Goal: Task Accomplishment & Management: Use online tool/utility

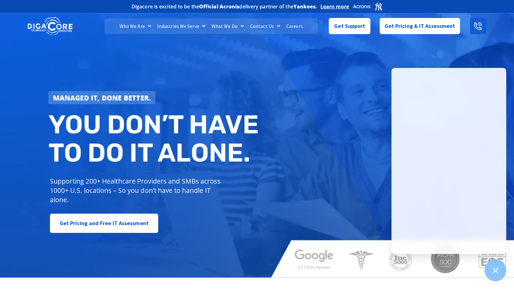
click at [484, 24] on link at bounding box center [478, 26] width 16 height 16
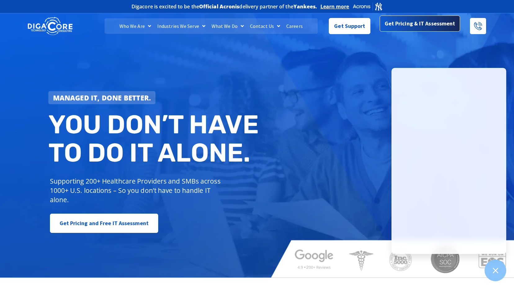
click at [396, 29] on span "Get Pricing & IT Assessment" at bounding box center [420, 24] width 71 height 12
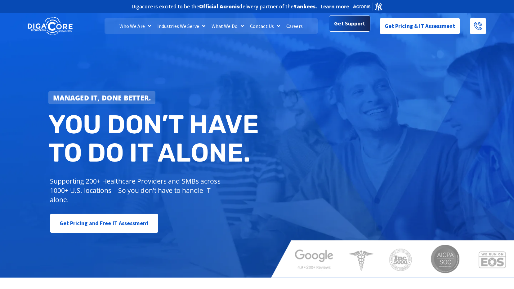
click at [355, 25] on span "Get Support" at bounding box center [349, 23] width 31 height 12
click at [350, 24] on span "Get Support" at bounding box center [349, 23] width 31 height 12
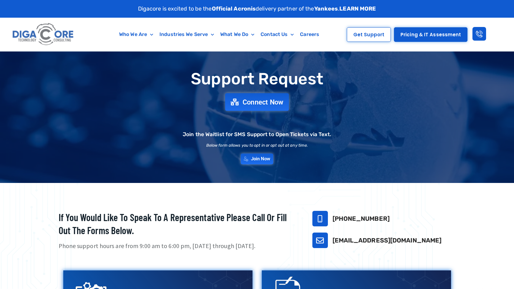
click at [249, 101] on span "Connect Now" at bounding box center [263, 102] width 41 height 7
